Goal: Transaction & Acquisition: Purchase product/service

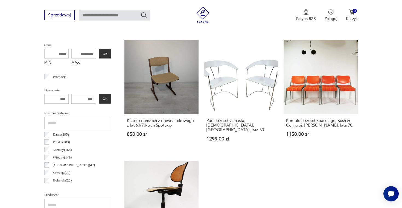
scroll to position [207, 0]
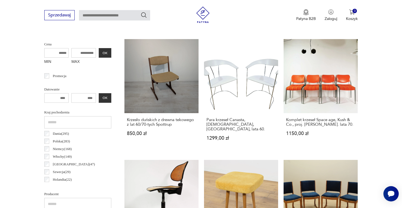
click at [59, 99] on input "number" at bounding box center [56, 98] width 25 height 10
type input "*"
type input "****"
click at [80, 97] on input "number" at bounding box center [83, 98] width 25 height 10
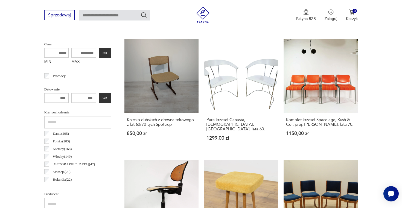
drag, startPoint x: 79, startPoint y: 98, endPoint x: 68, endPoint y: 98, distance: 11.2
click at [71, 98] on input "number" at bounding box center [83, 98] width 25 height 10
click at [99, 98] on button "OK" at bounding box center [105, 98] width 13 height 10
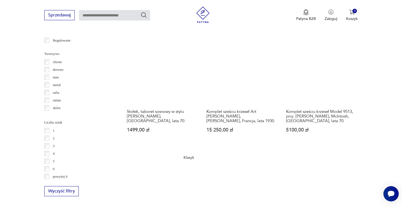
scroll to position [563, 0]
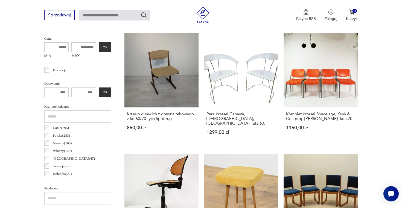
scroll to position [145, 0]
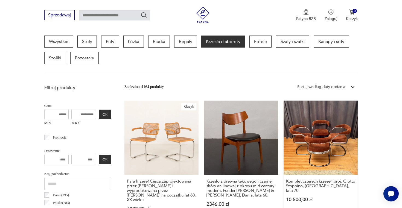
click at [283, 130] on link "Komplet czterech krzeseł, proj. Giotto Stoppino, Włochy, lata 70. 10 500,00 zł" at bounding box center [320, 161] width 74 height 121
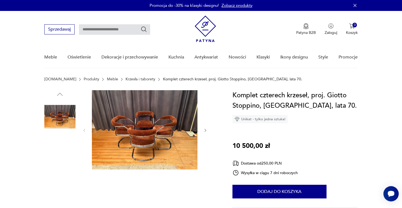
click at [136, 133] on img at bounding box center [145, 129] width 106 height 79
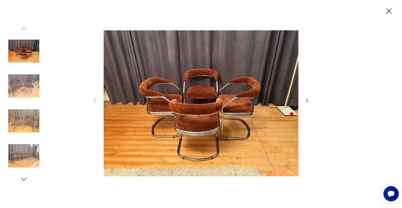
click at [25, 122] on img at bounding box center [23, 121] width 31 height 31
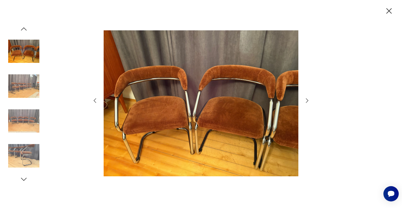
click at [23, 156] on img at bounding box center [23, 155] width 31 height 31
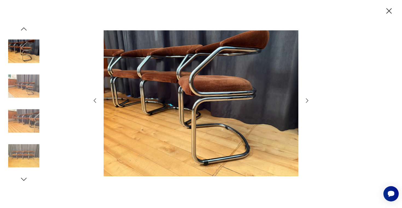
click at [28, 118] on img at bounding box center [23, 121] width 31 height 31
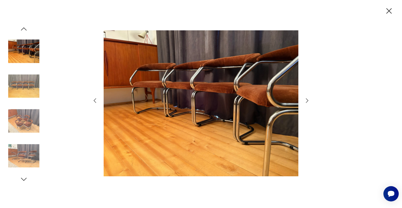
click at [27, 83] on img at bounding box center [23, 86] width 31 height 31
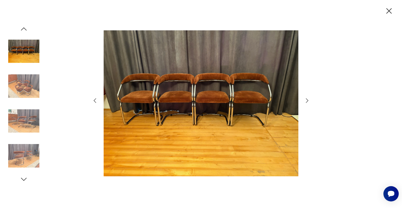
click at [25, 45] on img at bounding box center [23, 51] width 31 height 31
click at [391, 12] on icon "button" at bounding box center [389, 11] width 10 height 10
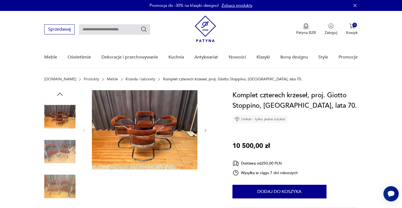
click at [149, 130] on img at bounding box center [145, 129] width 106 height 79
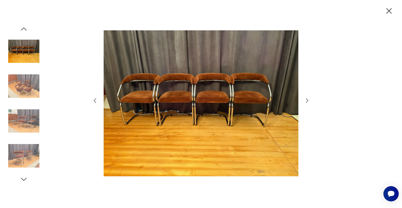
click at [23, 123] on img at bounding box center [23, 121] width 31 height 31
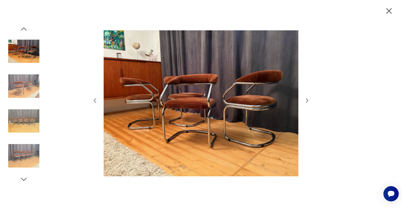
click at [391, 13] on icon "button" at bounding box center [388, 10] width 5 height 5
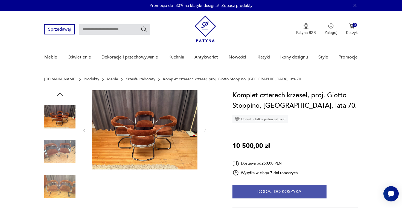
click at [280, 191] on button "Dodaj do koszyka" at bounding box center [279, 192] width 94 height 14
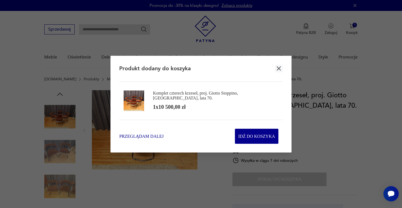
click at [148, 138] on span "Przeglądam dalej" at bounding box center [141, 136] width 44 height 6
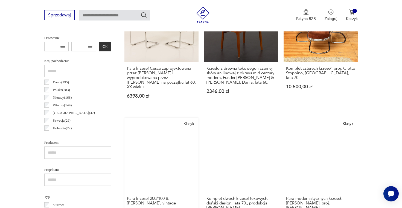
scroll to position [265, 0]
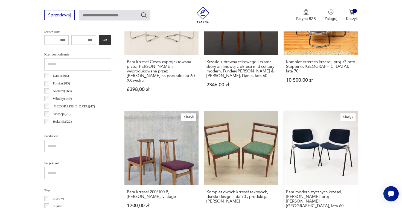
click at [283, 132] on link "Klasyk Para modernistycznych krzeseł, Anonima Castelli, proj. G. Piretti, Włoch…" at bounding box center [320, 169] width 74 height 117
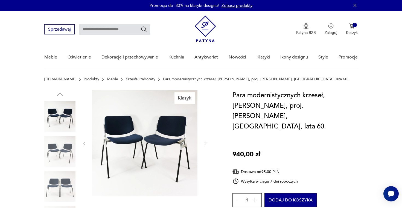
click at [181, 147] on img at bounding box center [145, 143] width 106 height 106
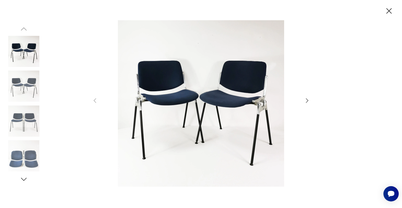
click at [387, 11] on icon "button" at bounding box center [389, 11] width 10 height 10
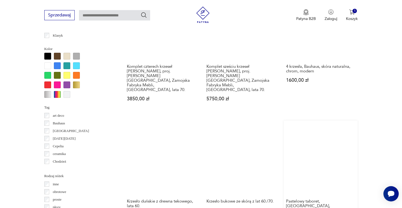
scroll to position [517, 0]
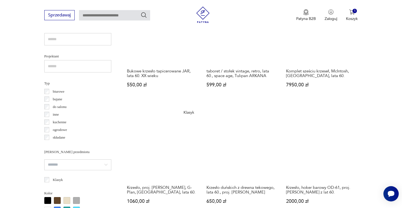
scroll to position [368, 0]
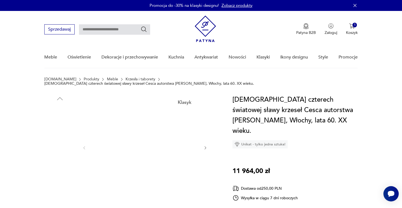
click at [63, 154] on img at bounding box center [59, 156] width 31 height 31
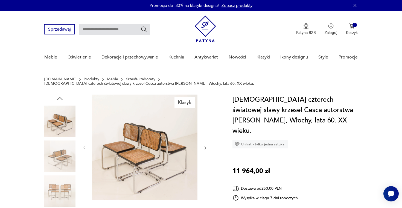
click at [67, 184] on img at bounding box center [59, 190] width 31 height 31
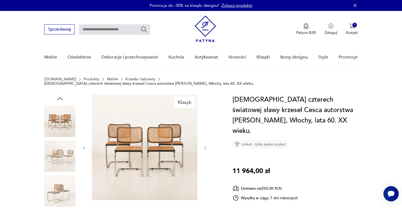
click at [69, 112] on img at bounding box center [59, 121] width 31 height 31
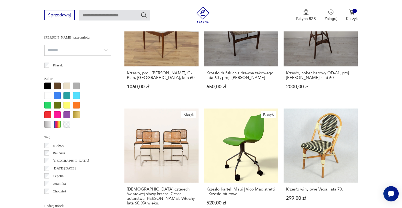
scroll to position [500, 0]
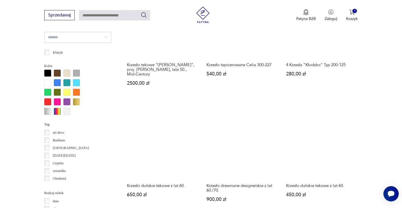
scroll to position [521, 0]
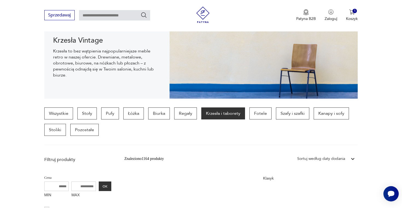
scroll to position [75, 0]
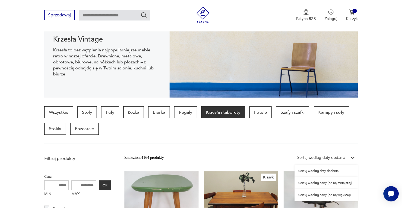
click at [335, 158] on div "Sortuj według daty dodania" at bounding box center [321, 158] width 48 height 6
click at [329, 194] on div "Sortuj według ceny (od największej)" at bounding box center [325, 195] width 63 height 12
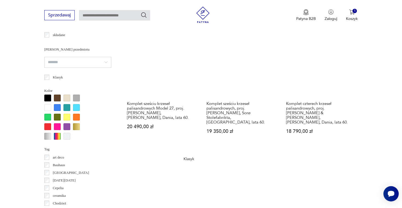
scroll to position [594, 0]
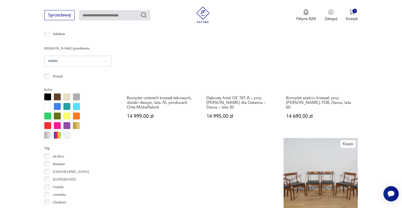
scroll to position [521, 0]
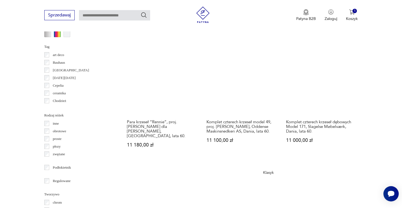
scroll to position [581, 0]
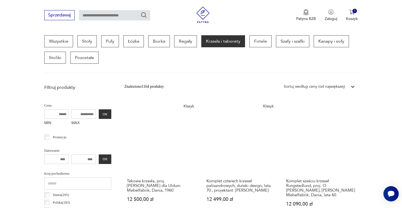
scroll to position [145, 0]
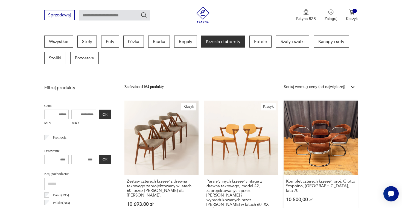
click at [283, 133] on link "Komplet czterech krzeseł, proj. Giotto Stoppino, Włochy, lata 70. 10 500,00 zł" at bounding box center [320, 166] width 74 height 131
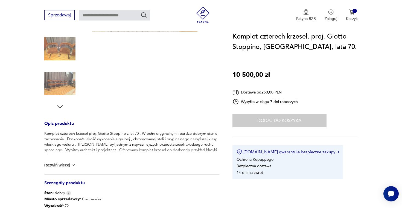
scroll to position [138, 0]
click at [65, 166] on button "Rozwiń więcej" at bounding box center [60, 164] width 32 height 5
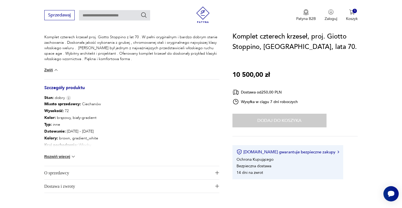
scroll to position [246, 0]
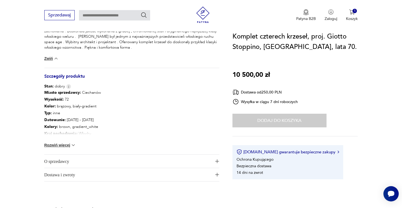
click at [218, 160] on img "button" at bounding box center [217, 161] width 4 height 4
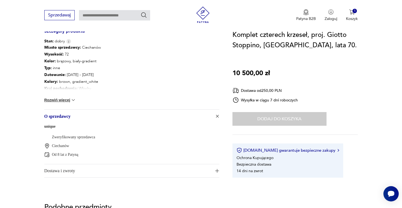
scroll to position [299, 0]
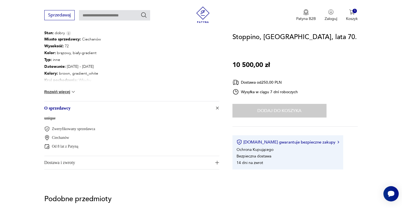
click at [59, 137] on p "Ciechanów" at bounding box center [60, 137] width 17 height 5
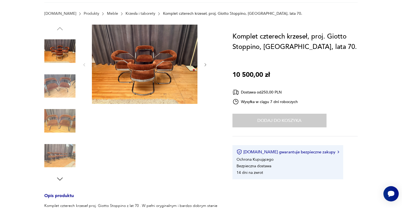
scroll to position [29, 0]
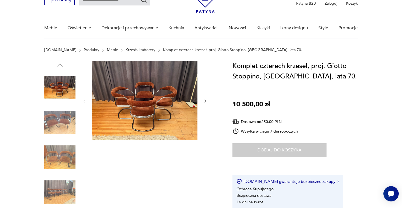
click at [149, 97] on img at bounding box center [145, 100] width 106 height 79
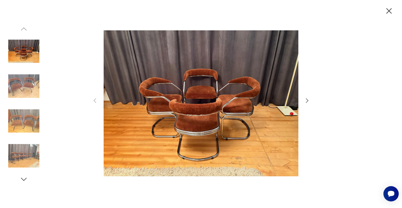
click at [30, 87] on img at bounding box center [23, 86] width 31 height 31
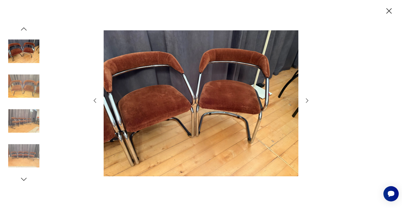
click at [24, 97] on img at bounding box center [23, 86] width 31 height 31
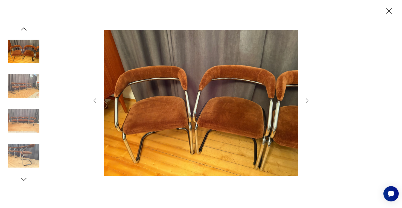
click at [21, 159] on img at bounding box center [23, 155] width 31 height 31
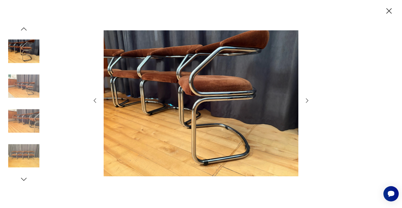
click at [23, 177] on icon "button" at bounding box center [24, 179] width 8 height 8
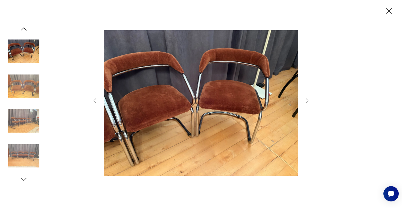
click at [23, 177] on icon "button" at bounding box center [24, 179] width 8 height 8
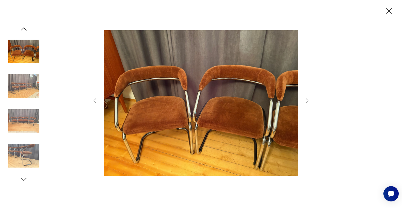
click at [147, 116] on img at bounding box center [201, 103] width 195 height 166
click at [308, 98] on icon "button" at bounding box center [307, 100] width 7 height 7
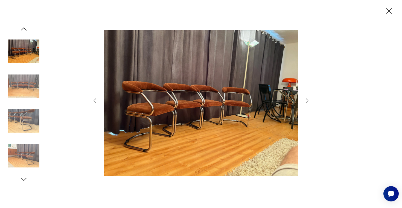
click at [390, 8] on icon "button" at bounding box center [389, 11] width 10 height 10
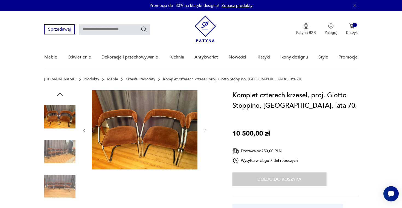
scroll to position [0, 0]
click at [391, 194] on icon "Otwórz czat Smartsupp" at bounding box center [391, 193] width 8 height 7
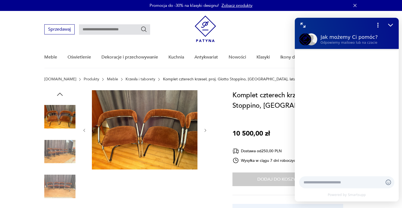
click at [341, 182] on textarea at bounding box center [340, 182] width 75 height 5
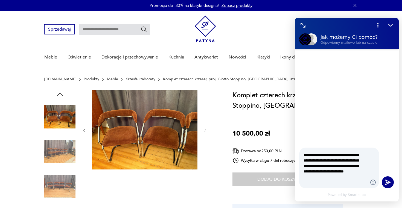
scroll to position [14, 0]
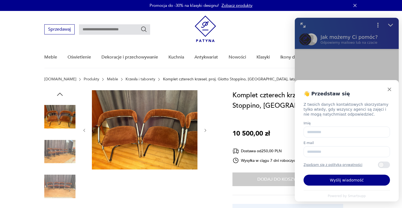
type textarea "**********"
type input "*****"
type input "**********"
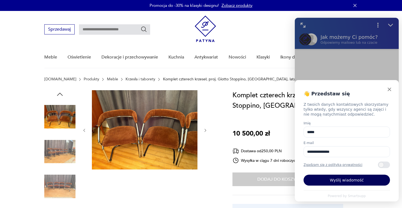
click at [347, 181] on button "Wyślij wiadomość" at bounding box center [346, 180] width 86 height 11
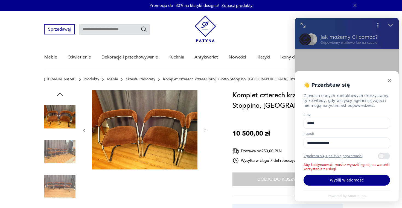
click at [388, 157] on div "Zawartość szuflady" at bounding box center [384, 156] width 12 height 7
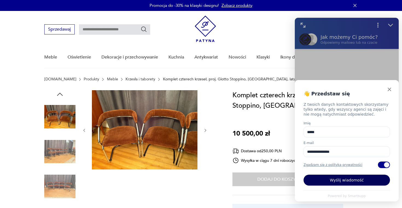
click at [350, 181] on button "Wyślij wiadomość" at bounding box center [346, 180] width 86 height 11
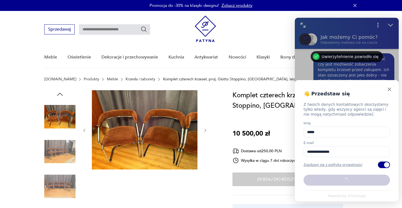
scroll to position [0, 0]
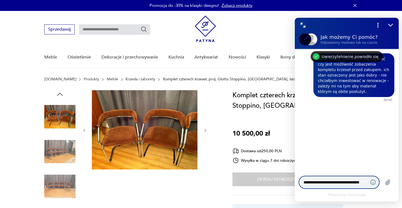
click at [340, 181] on textarea "**********" at bounding box center [333, 182] width 60 height 5
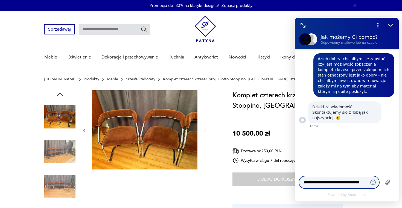
click at [330, 183] on textarea "**********" at bounding box center [333, 182] width 60 height 5
click at [321, 180] on textarea "**********" at bounding box center [333, 182] width 60 height 5
paste textarea
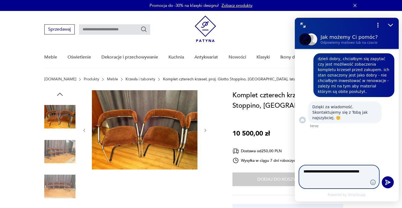
type textarea "**********"
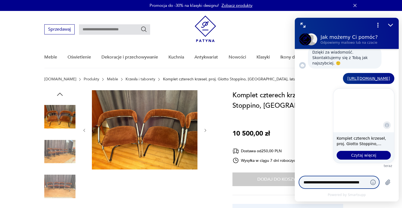
scroll to position [55, 0]
click at [251, 32] on div "Patyna B2B Zaloguj 1 Koszyk Twój koszyk ( 1 ) Komplet czterech krzeseł, proj. G…" at bounding box center [276, 30] width 163 height 28
click at [211, 132] on div at bounding box center [131, 169] width 175 height 159
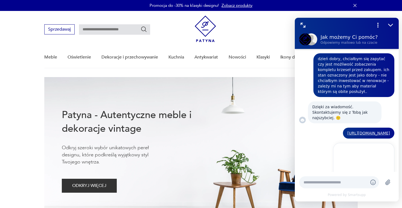
scroll to position [55, 0]
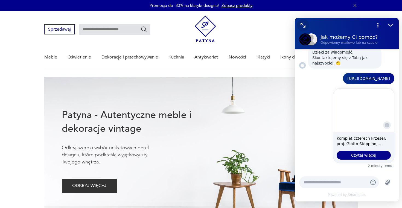
click at [303, 24] on icon "Rozwiń czat" at bounding box center [302, 25] width 7 height 7
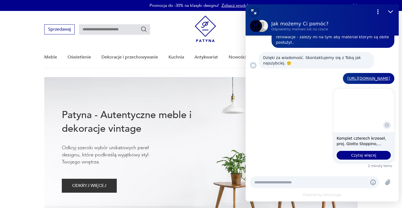
scroll to position [25, 0]
click at [253, 11] on icon "Zwiń czat" at bounding box center [253, 11] width 2 height 2
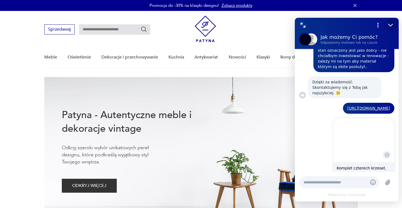
click at [390, 24] on icon "Zmniejsz" at bounding box center [390, 25] width 7 height 7
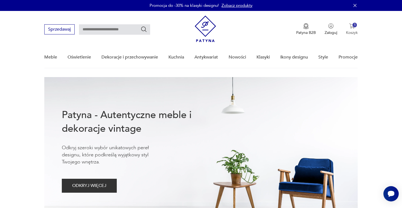
click at [353, 31] on p "Koszyk" at bounding box center [352, 32] width 12 height 5
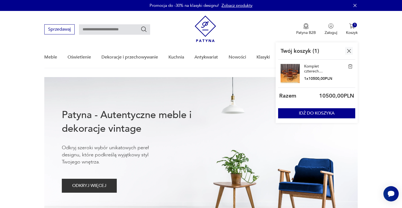
click at [201, 26] on img at bounding box center [205, 29] width 21 height 27
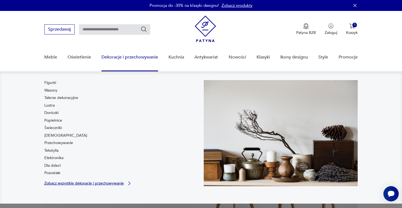
click at [74, 183] on p "Zobacz wszystkie dekoracje i przechowywanie" at bounding box center [84, 184] width 80 height 4
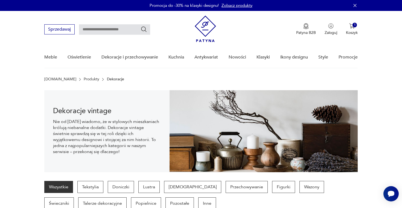
click at [102, 30] on input "text" at bounding box center [114, 29] width 71 height 10
type input "**********"
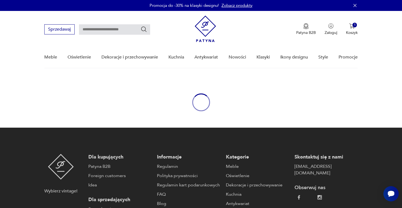
type input "**********"
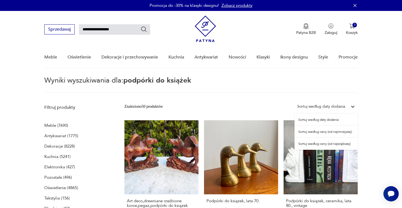
click at [340, 104] on div "Sortuj według daty dodania" at bounding box center [321, 107] width 48 height 6
click at [334, 144] on div "Sortuj według ceny (od największej)" at bounding box center [325, 144] width 63 height 12
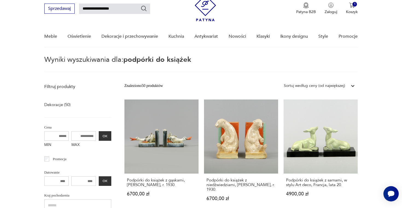
scroll to position [21, 0]
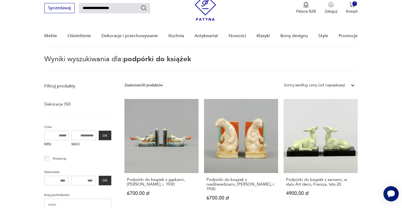
click at [395, 195] on div "Otwórz czat Smartsupp" at bounding box center [390, 193] width 15 height 15
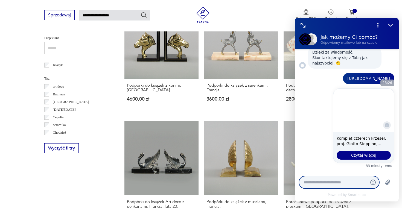
scroll to position [55, 0]
